Goal: Navigation & Orientation: Find specific page/section

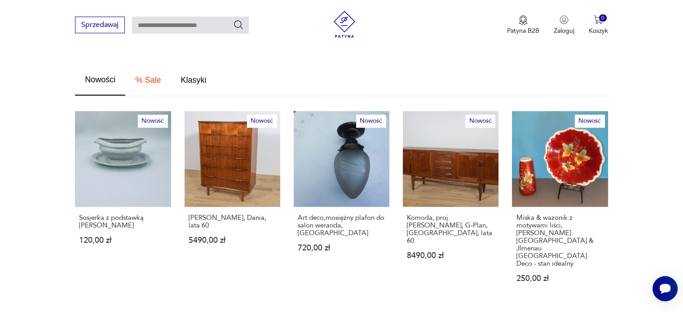
scroll to position [494, 0]
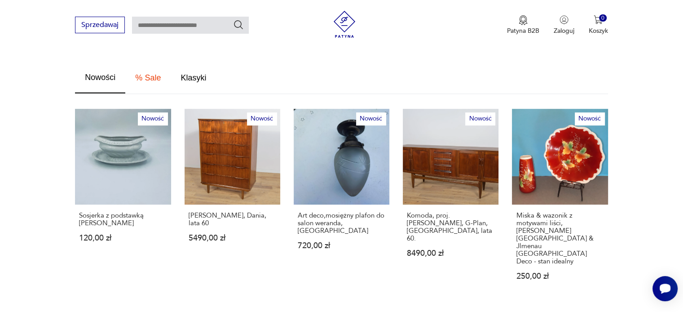
click at [525, 311] on p "Zobacz wszystkie produkty" at bounding box center [541, 317] width 108 height 6
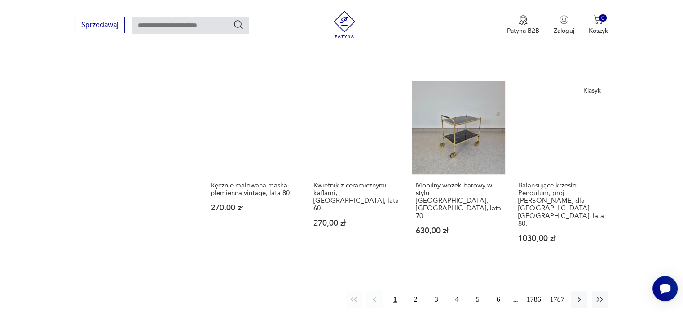
scroll to position [759, 0]
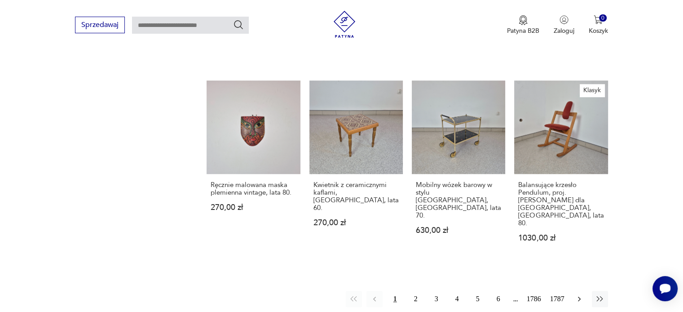
click at [579, 296] on icon "button" at bounding box center [579, 298] width 3 height 5
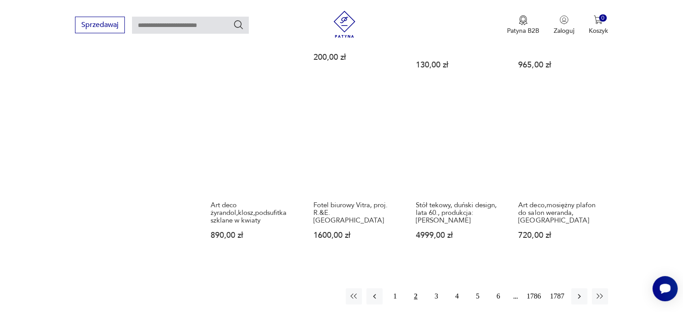
scroll to position [745, 0]
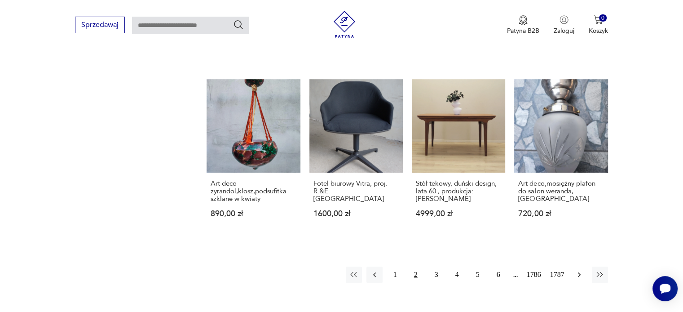
click at [581, 270] on icon "button" at bounding box center [579, 274] width 9 height 9
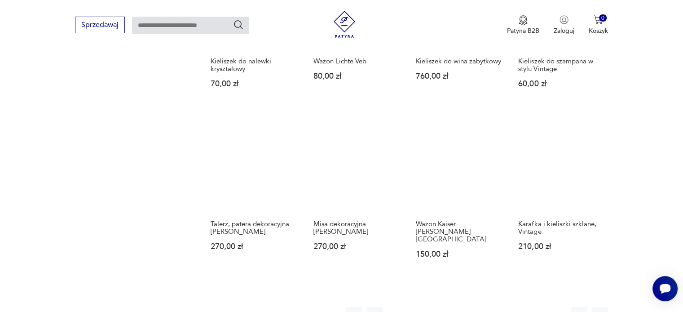
scroll to position [700, 0]
